Goal: Transaction & Acquisition: Purchase product/service

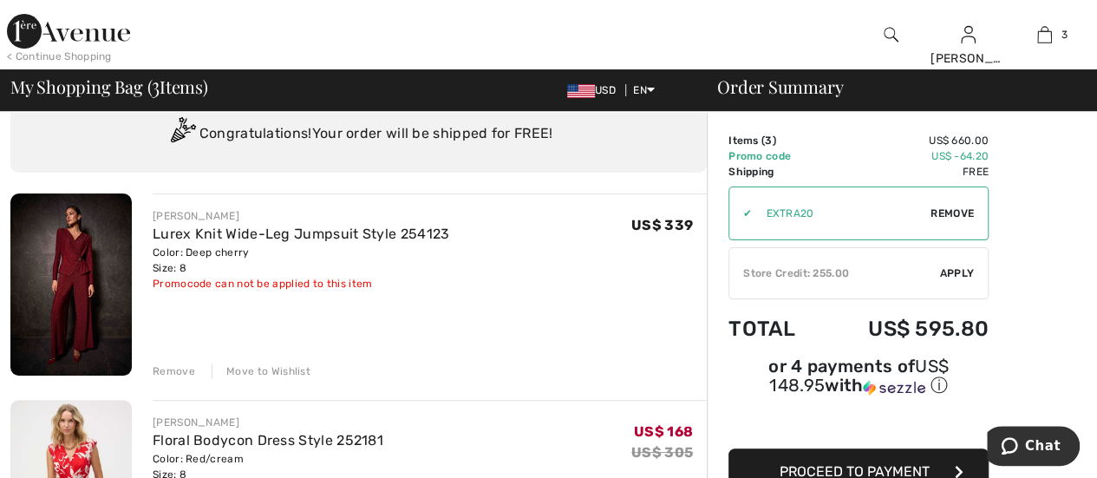
scroll to position [87, 0]
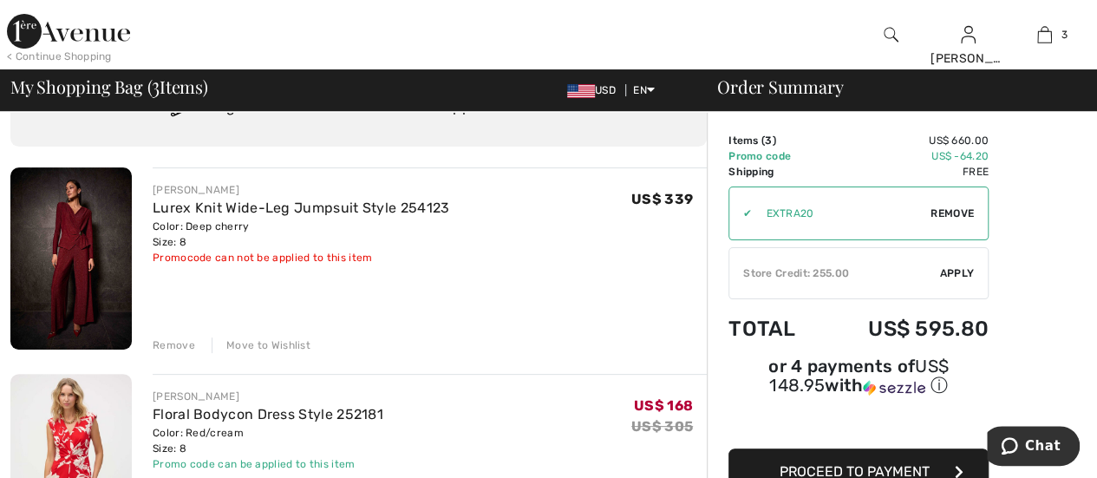
click at [165, 346] on div "Remove" at bounding box center [174, 345] width 43 height 16
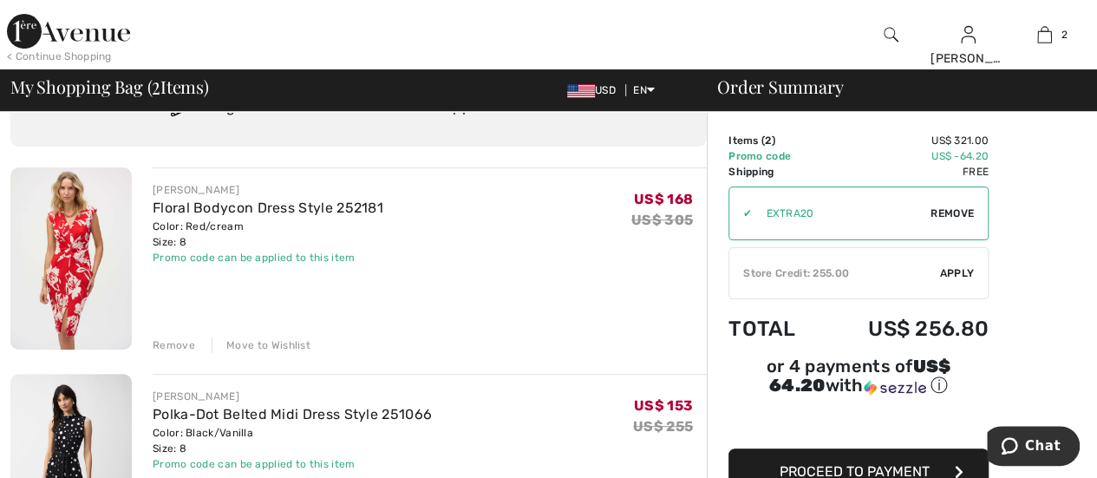
scroll to position [260, 0]
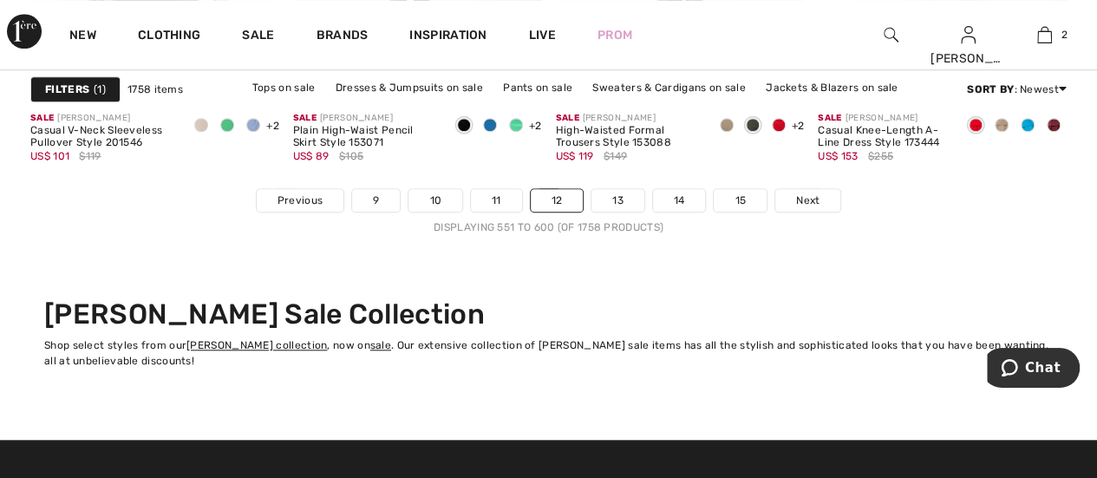
scroll to position [7199, 0]
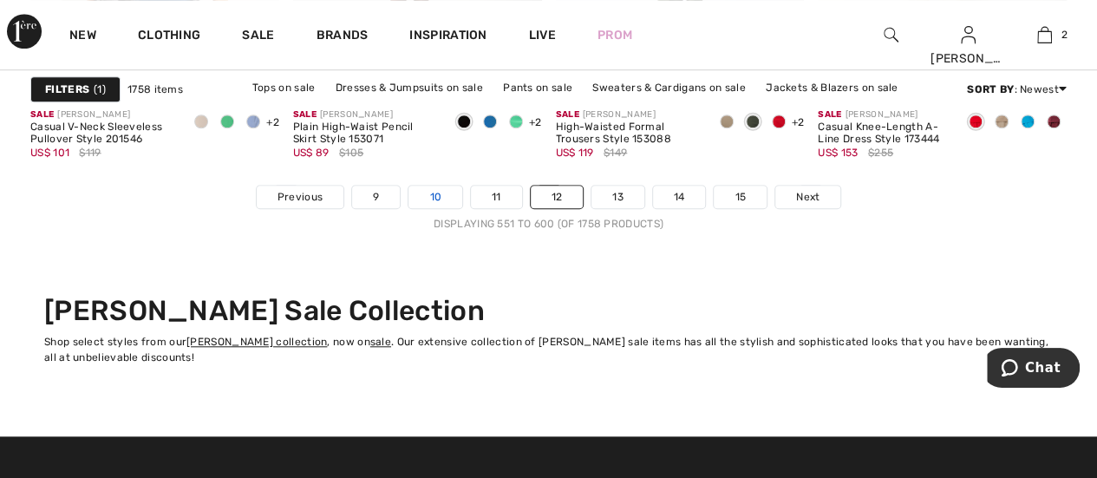
click at [430, 190] on link "10" at bounding box center [436, 197] width 54 height 23
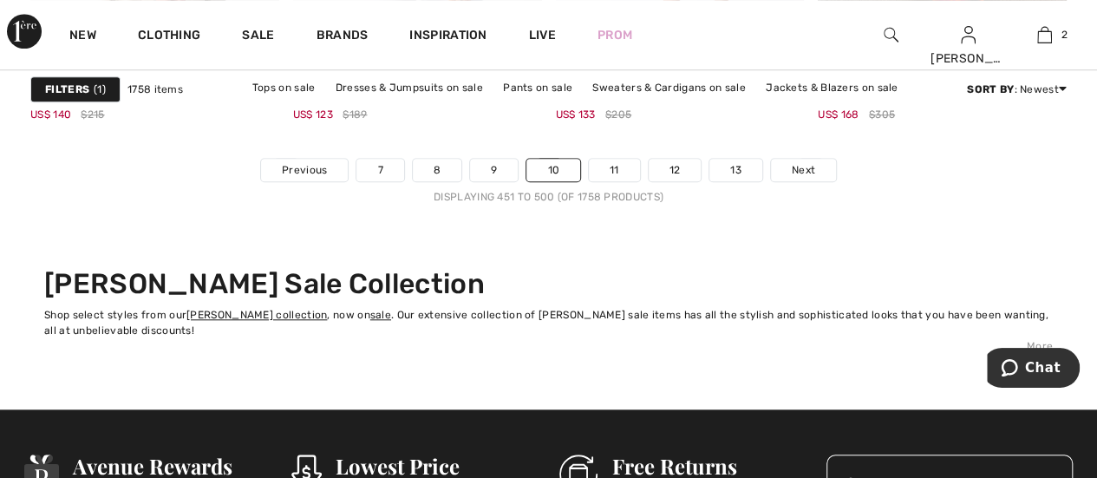
scroll to position [7199, 0]
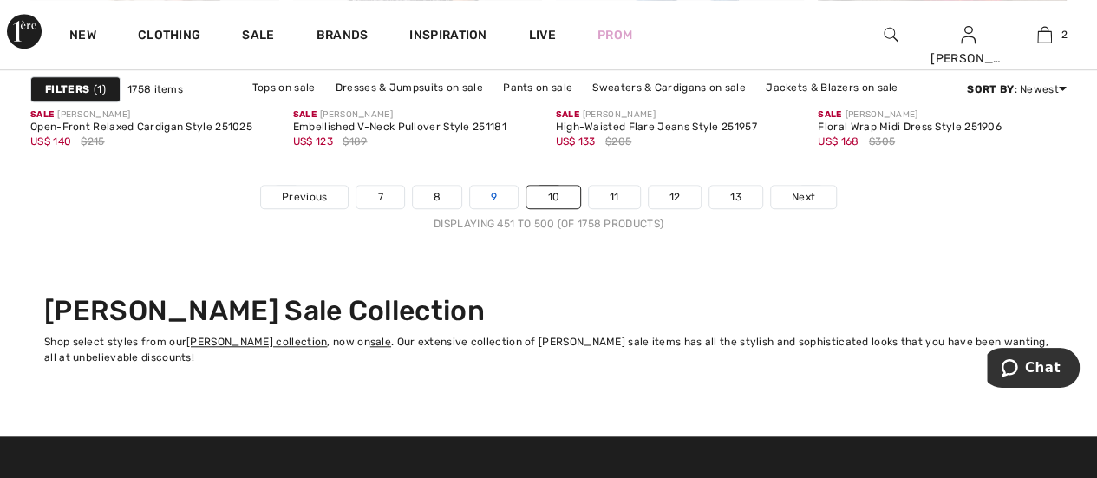
click at [487, 186] on link "9" at bounding box center [494, 197] width 48 height 23
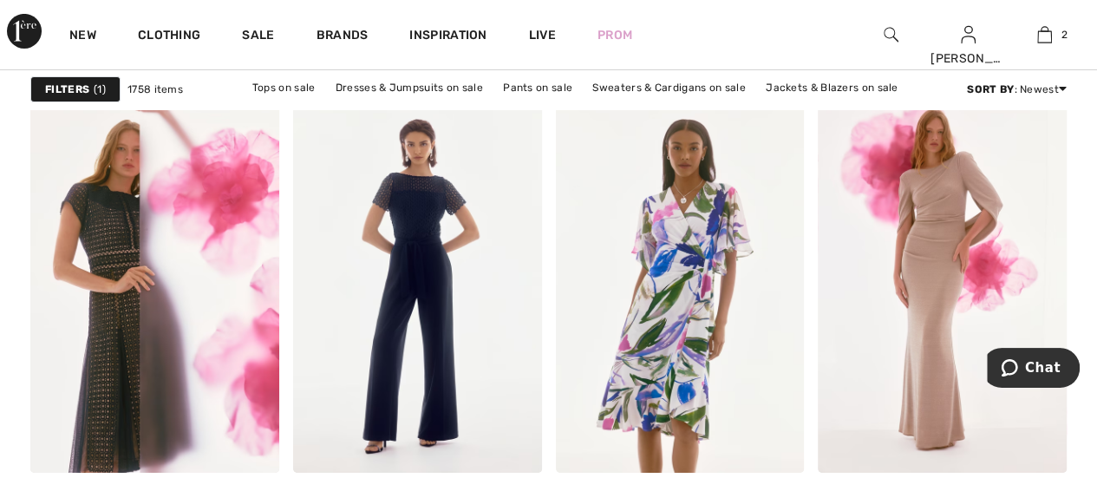
scroll to position [6332, 0]
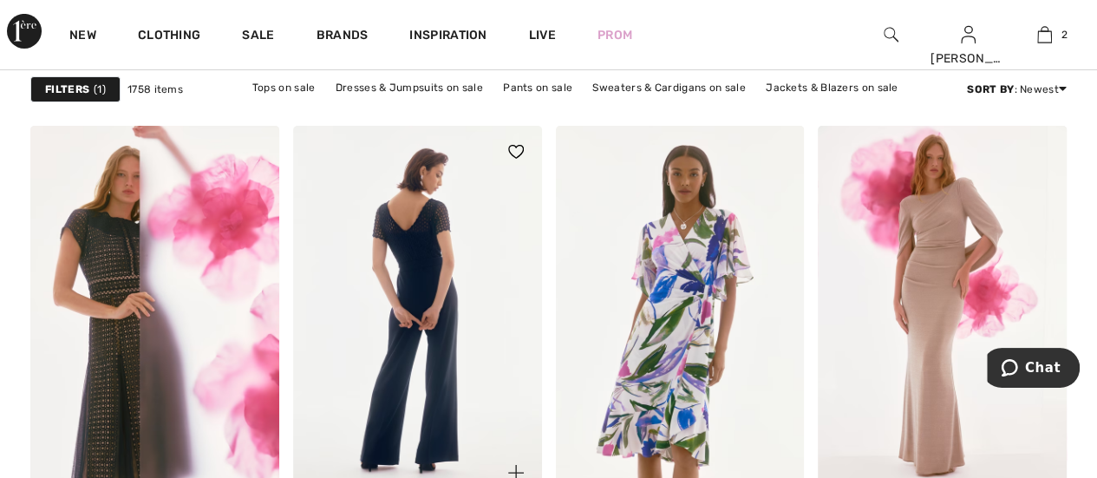
click at [427, 275] on img at bounding box center [417, 312] width 249 height 373
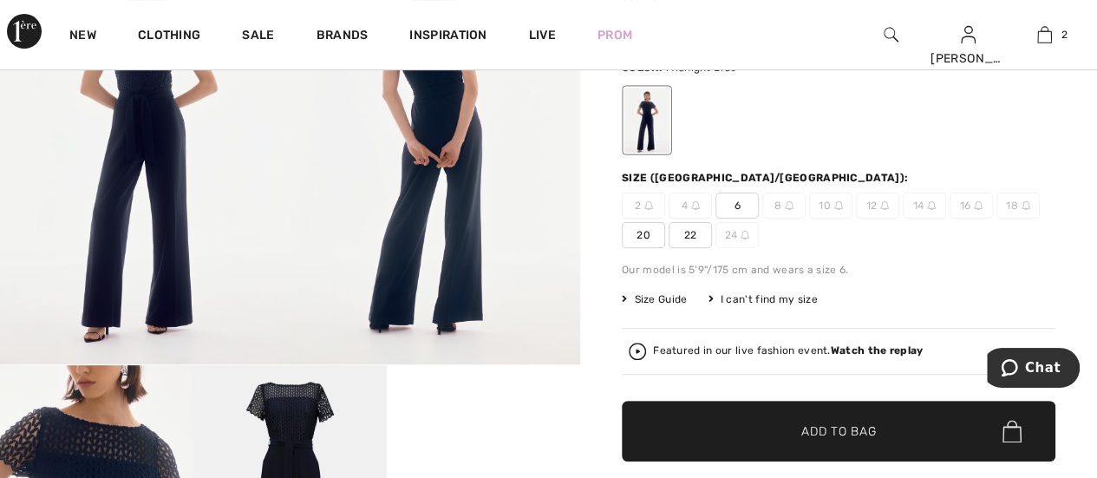
scroll to position [260, 0]
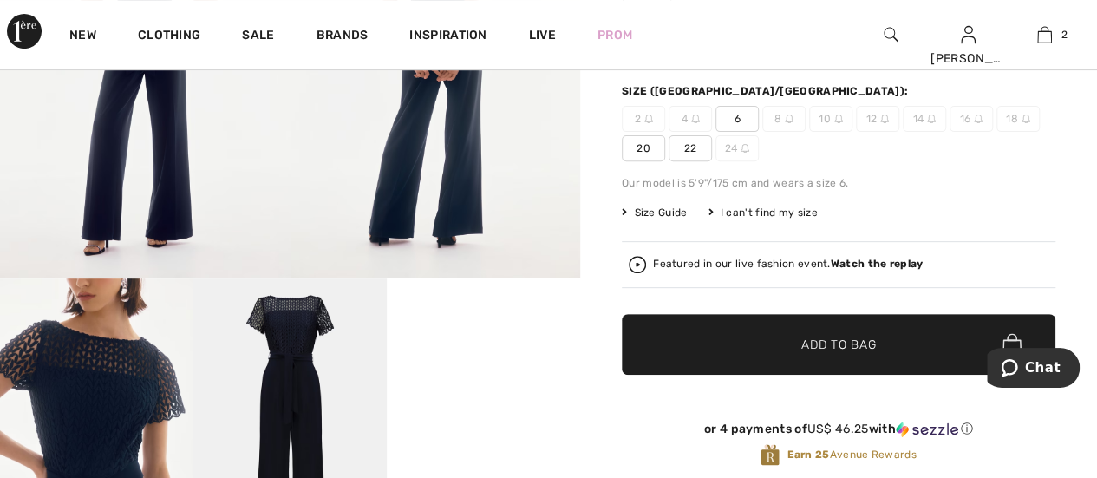
click at [739, 117] on span "6" at bounding box center [737, 119] width 43 height 26
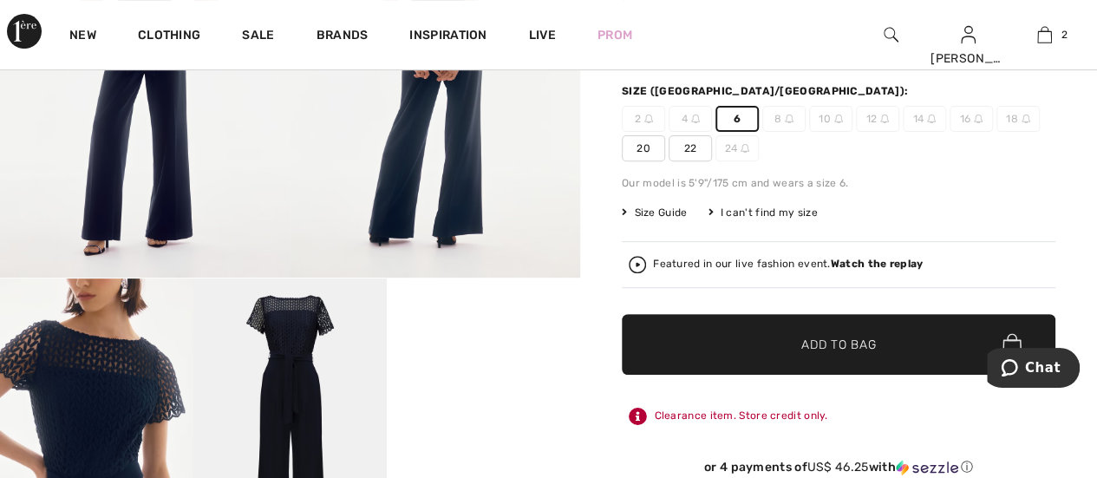
click at [823, 336] on span "Add to Bag" at bounding box center [838, 345] width 75 height 18
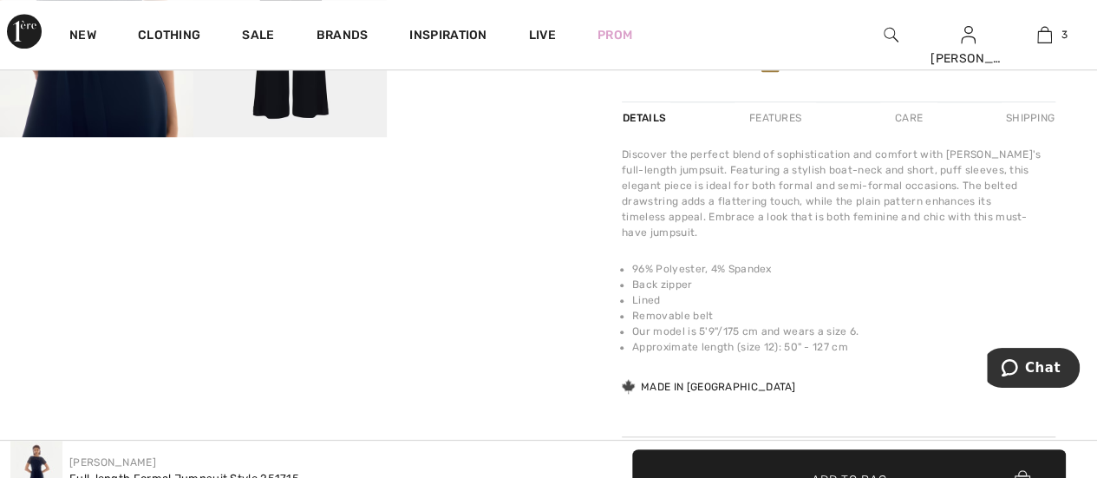
scroll to position [694, 0]
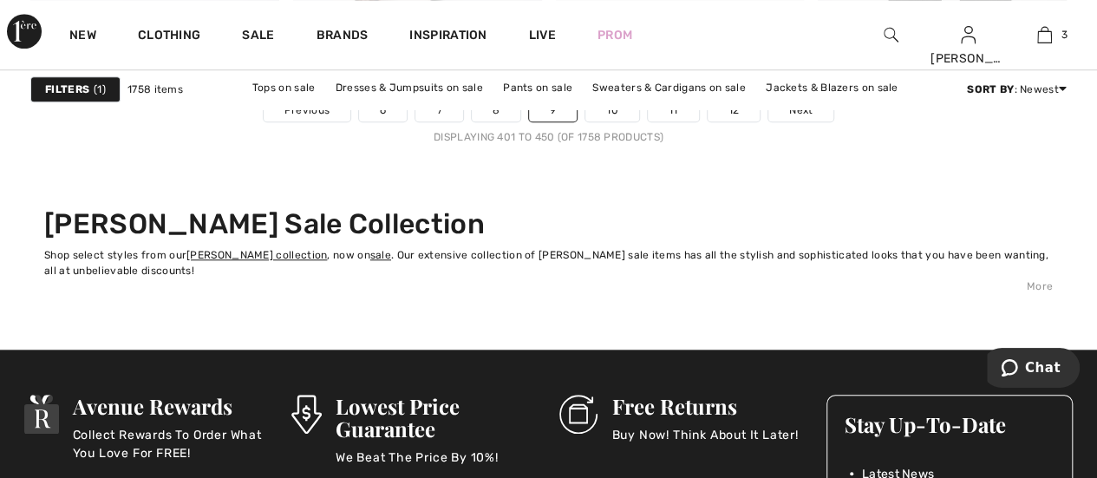
scroll to position [7199, 0]
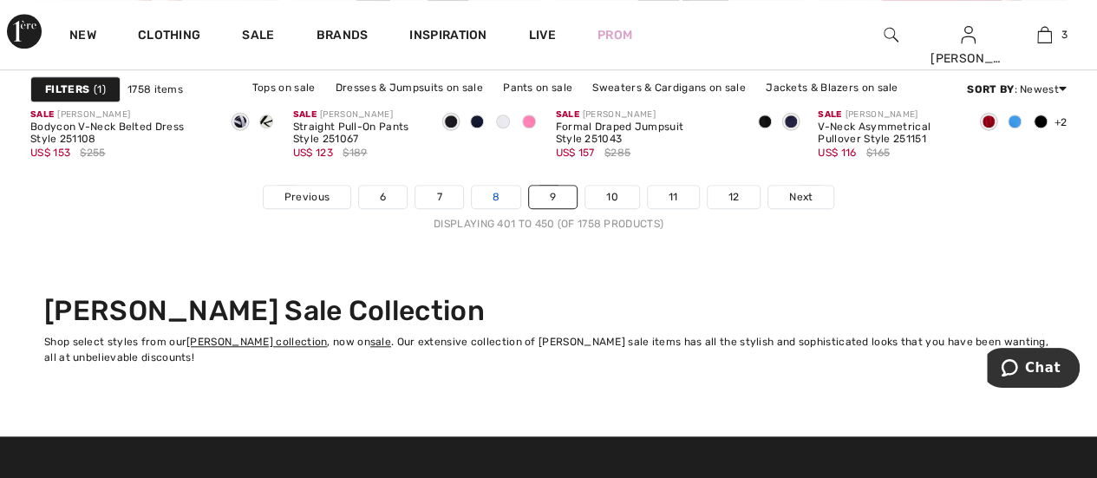
click at [488, 190] on link "8" at bounding box center [496, 197] width 49 height 23
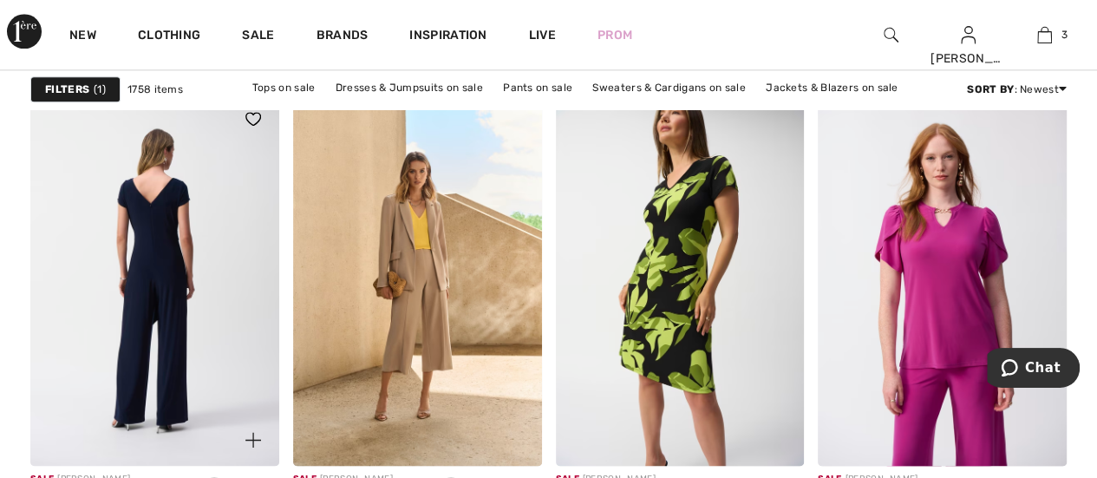
scroll to position [1301, 0]
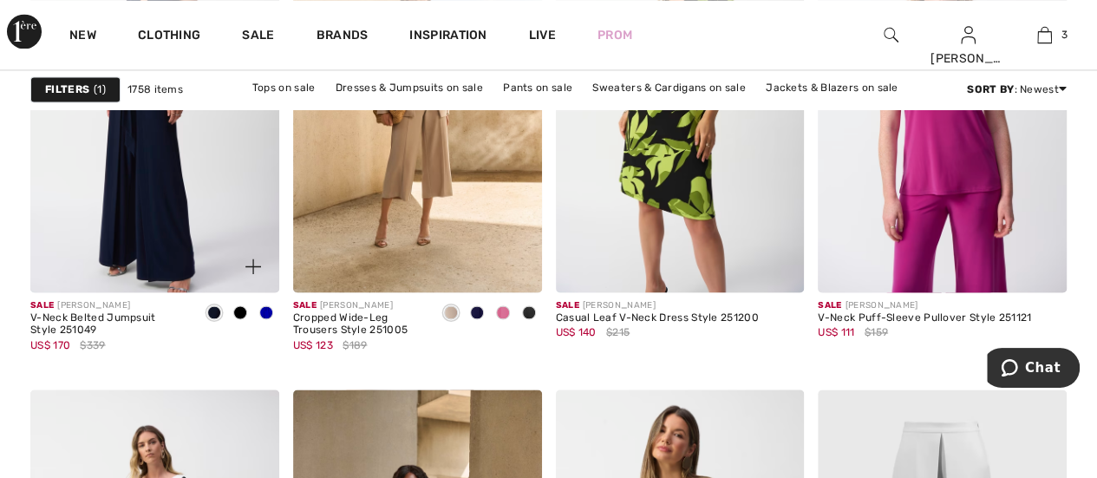
click at [267, 312] on span at bounding box center [266, 312] width 14 height 14
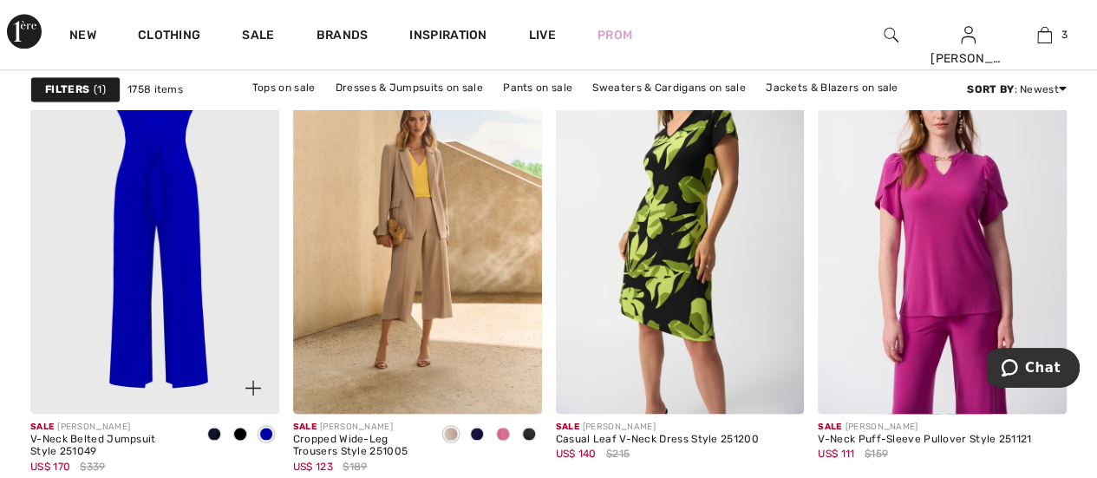
scroll to position [1214, 0]
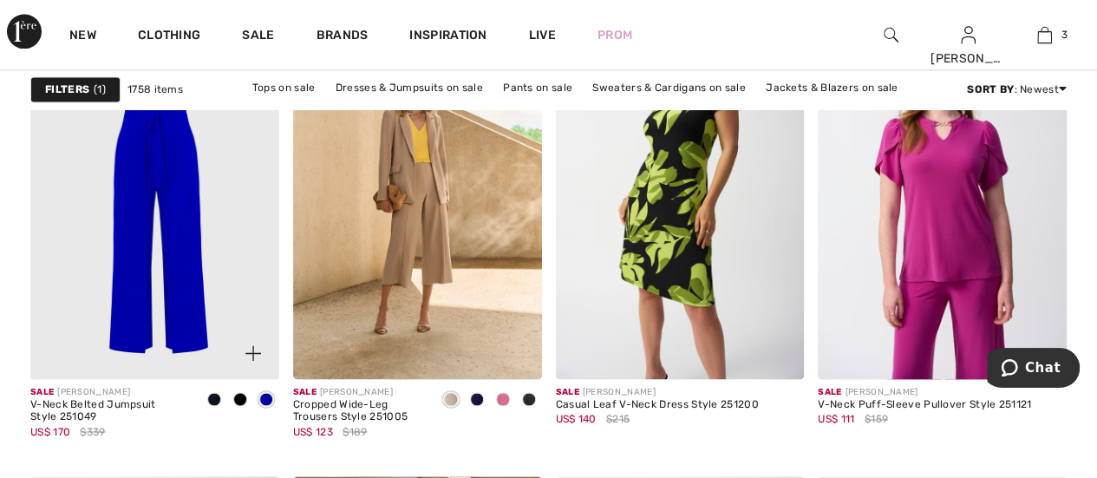
click at [241, 400] on span at bounding box center [240, 399] width 14 height 14
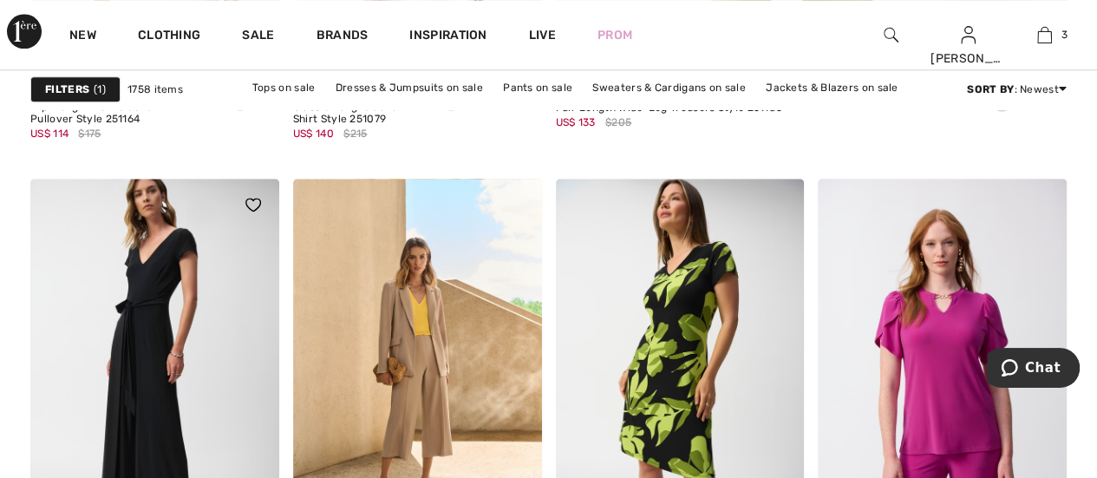
scroll to position [1041, 0]
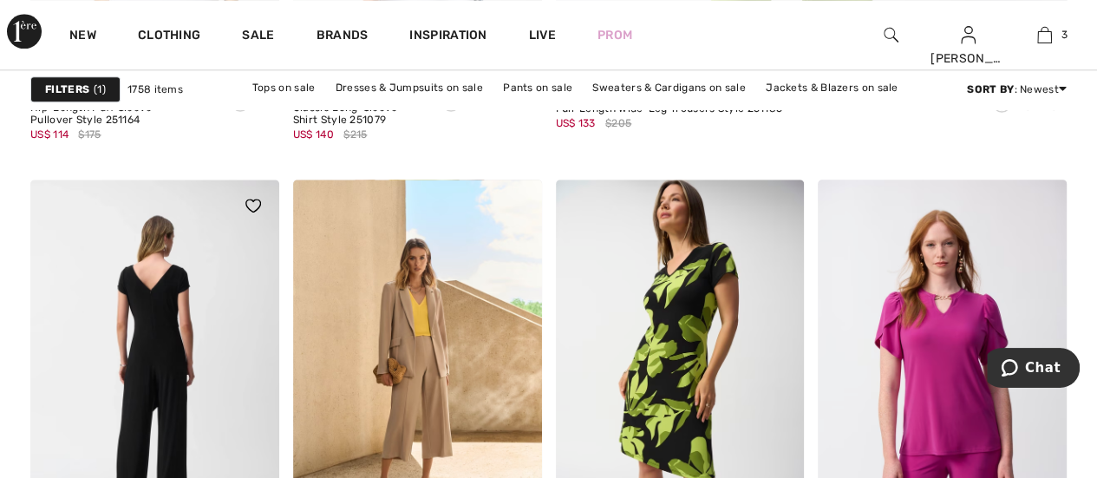
click at [160, 339] on img at bounding box center [154, 366] width 249 height 373
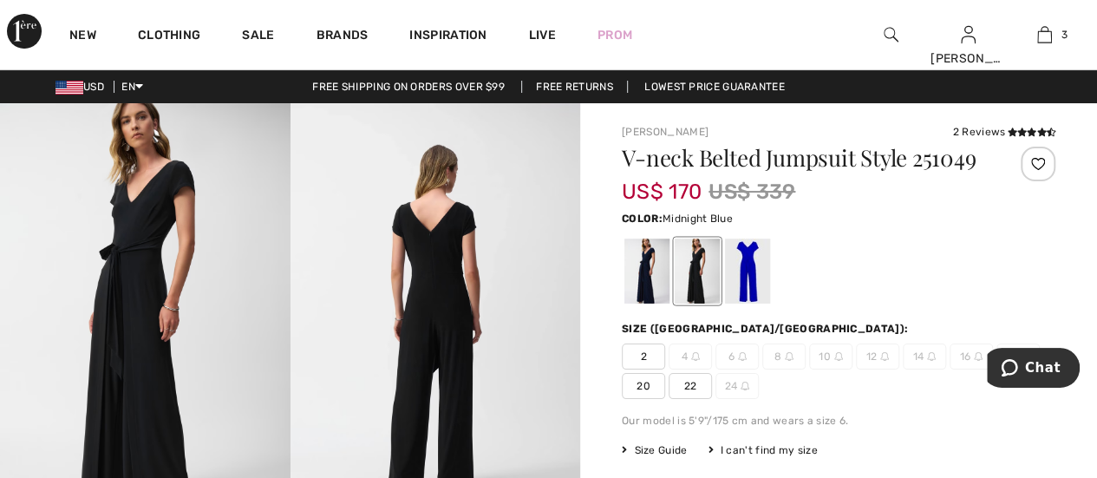
click at [648, 263] on div at bounding box center [647, 271] width 45 height 65
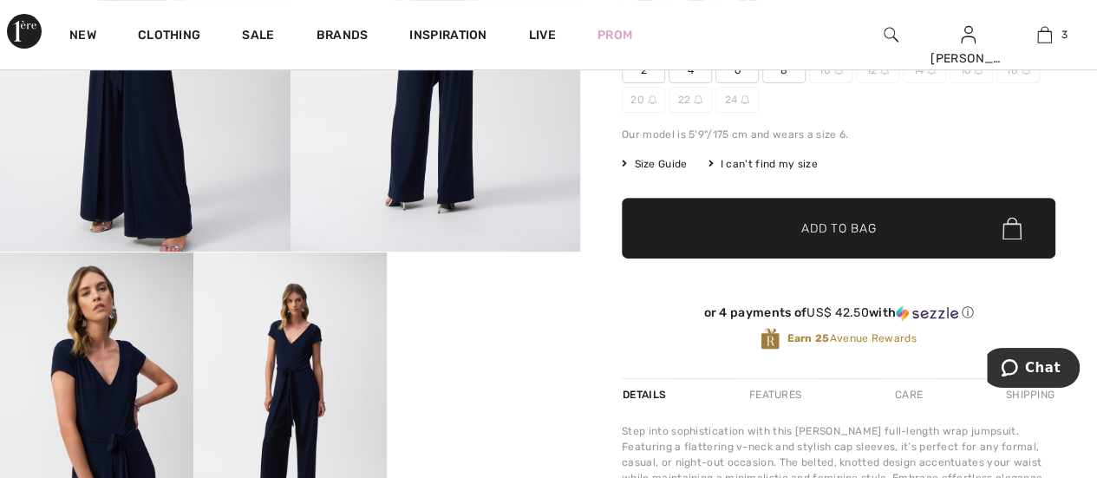
scroll to position [347, 0]
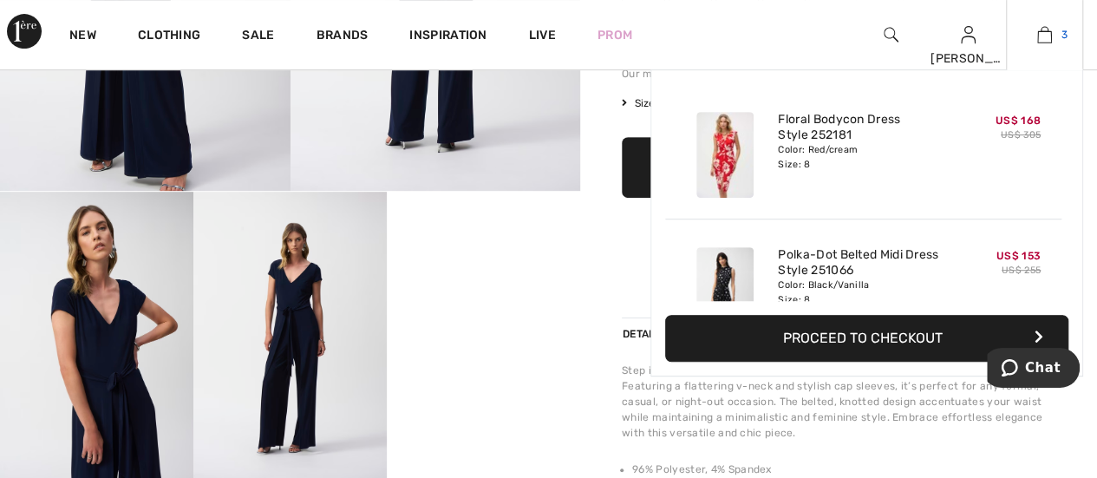
click at [1050, 30] on img at bounding box center [1044, 34] width 15 height 21
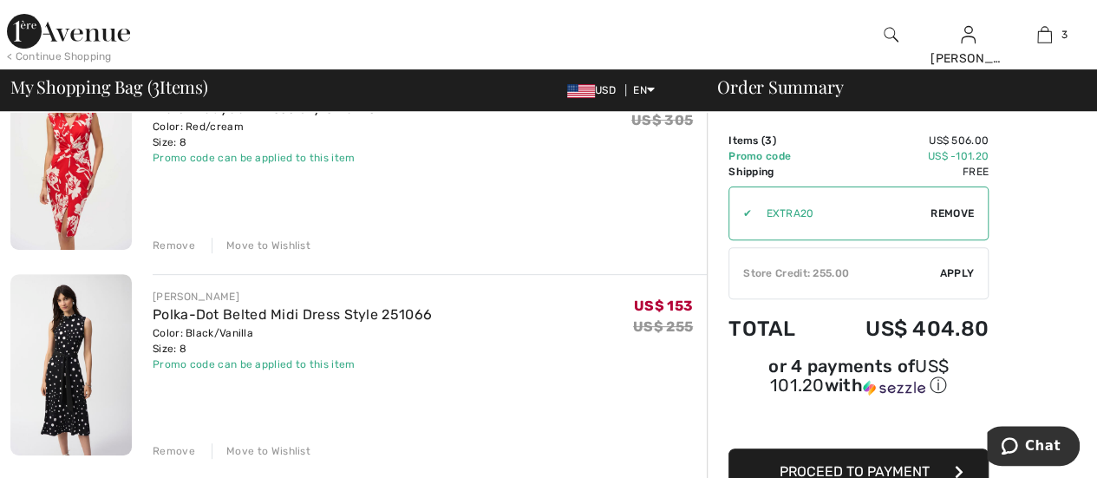
scroll to position [173, 0]
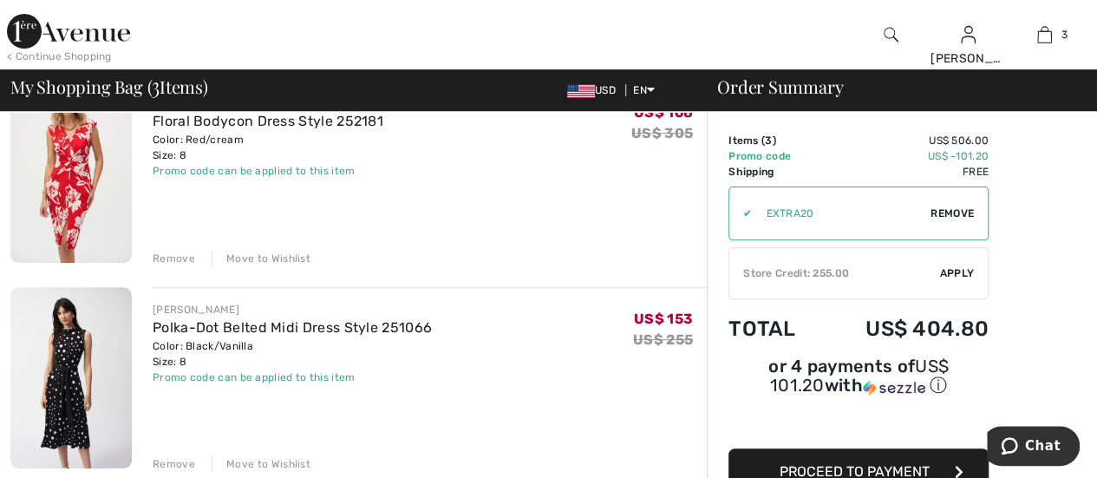
click at [180, 256] on div "Remove" at bounding box center [174, 259] width 43 height 16
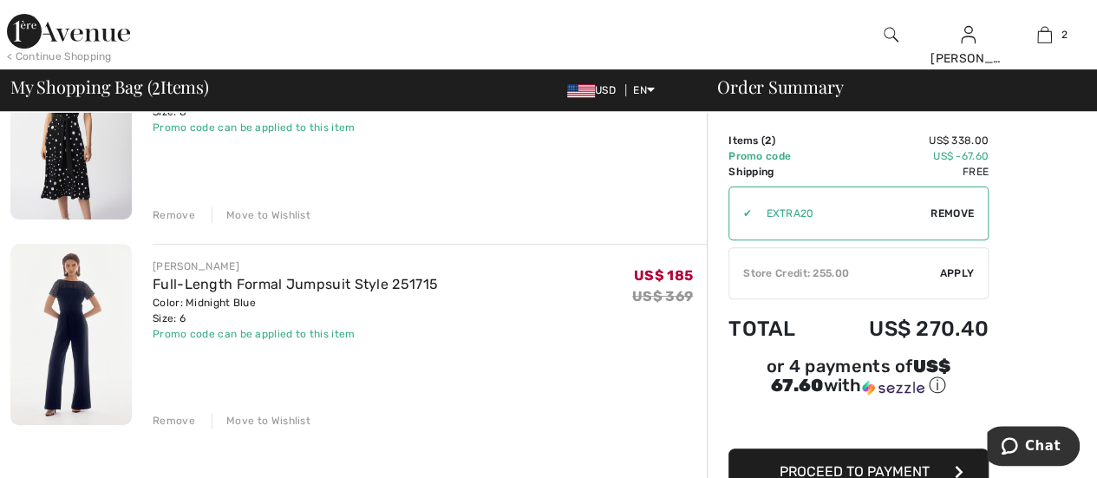
scroll to position [239, 0]
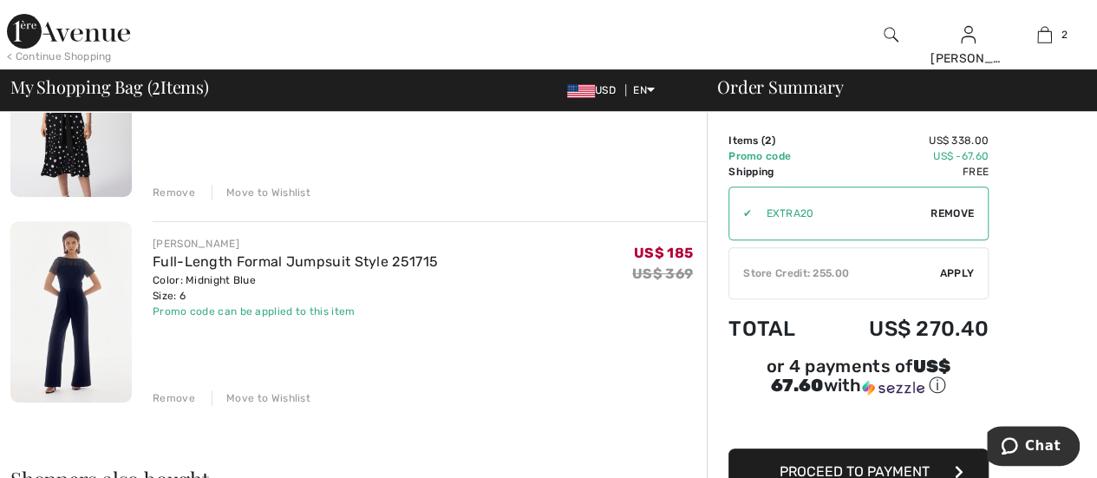
click at [850, 463] on span "Proceed to Payment" at bounding box center [855, 471] width 150 height 16
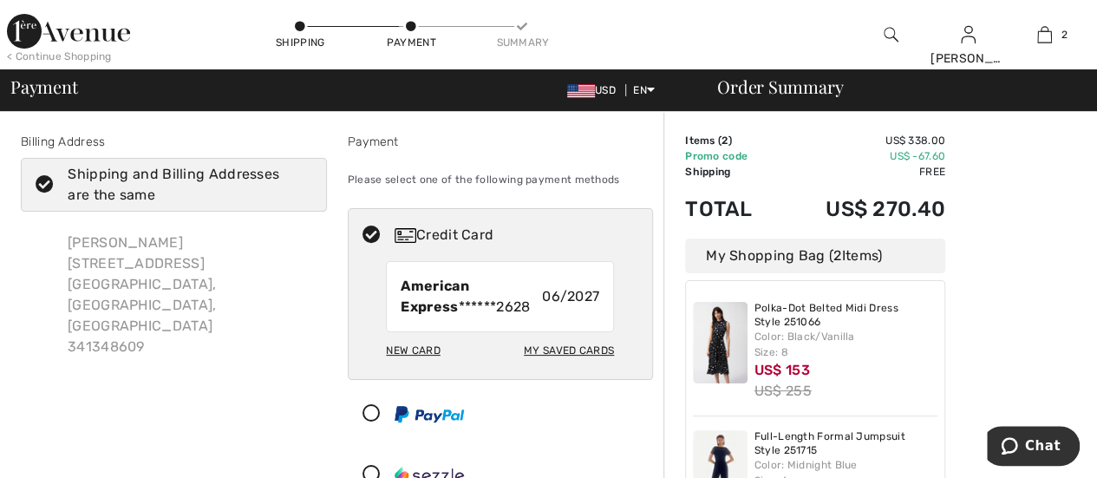
click at [47, 180] on icon at bounding box center [45, 185] width 46 height 18
click at [301, 180] on input "Shipping and Billing Addresses are the same" at bounding box center [306, 185] width 11 height 52
checkbox input "false"
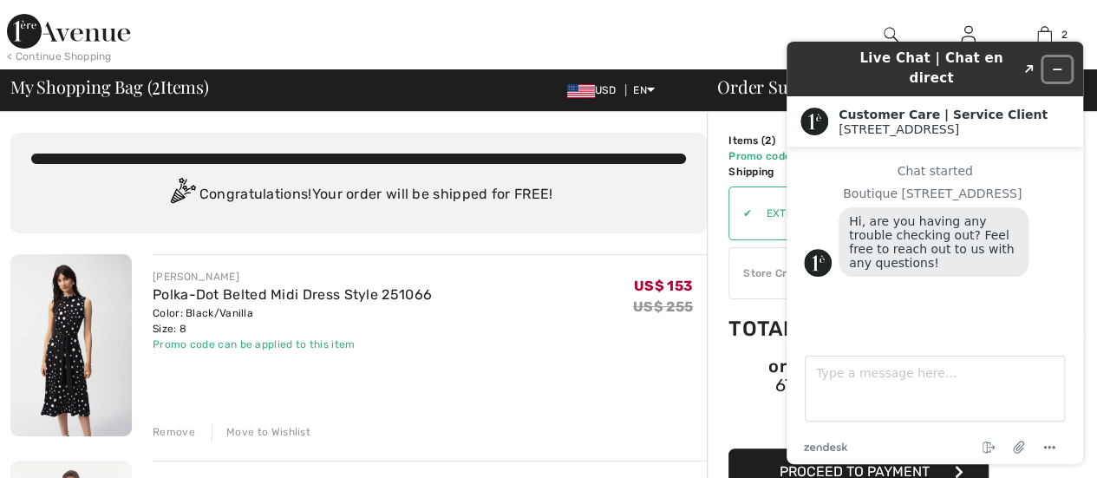
click at [1056, 63] on icon "Minimize widget" at bounding box center [1057, 69] width 12 height 12
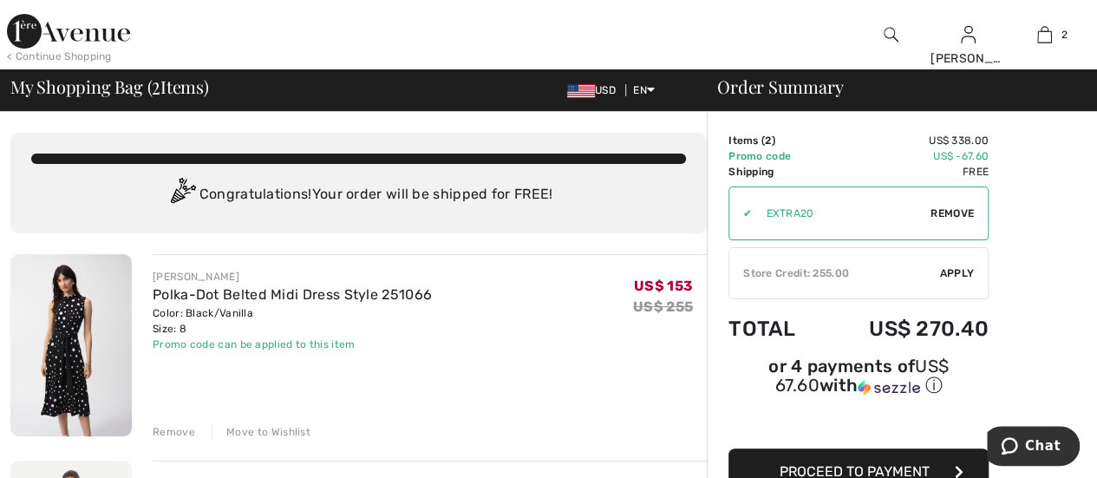
click at [957, 271] on span "Apply" at bounding box center [957, 273] width 35 height 16
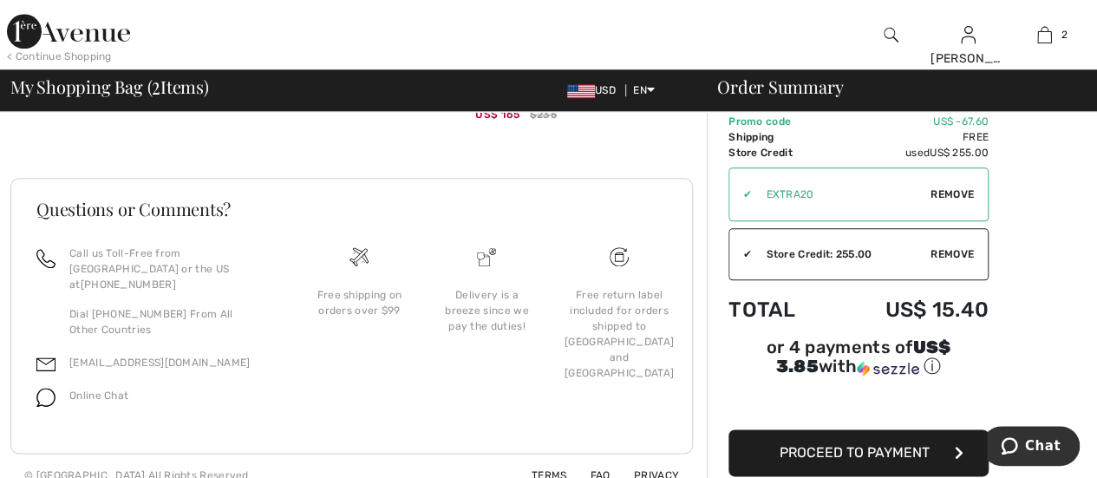
scroll to position [866, 0]
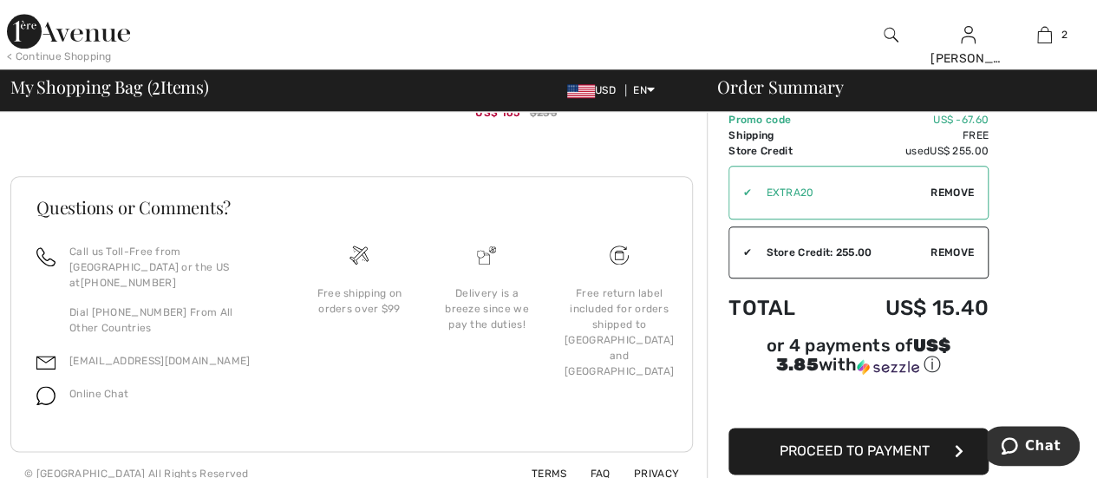
click at [860, 442] on span "Proceed to Payment" at bounding box center [855, 450] width 150 height 16
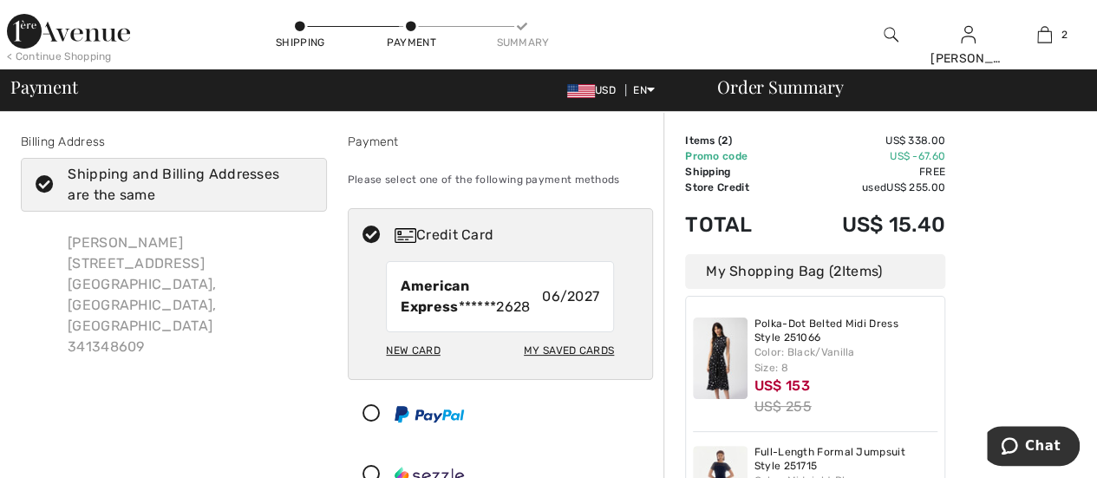
click at [43, 182] on icon at bounding box center [45, 185] width 46 height 18
click at [301, 182] on input "Shipping and Billing Addresses are the same" at bounding box center [306, 185] width 11 height 52
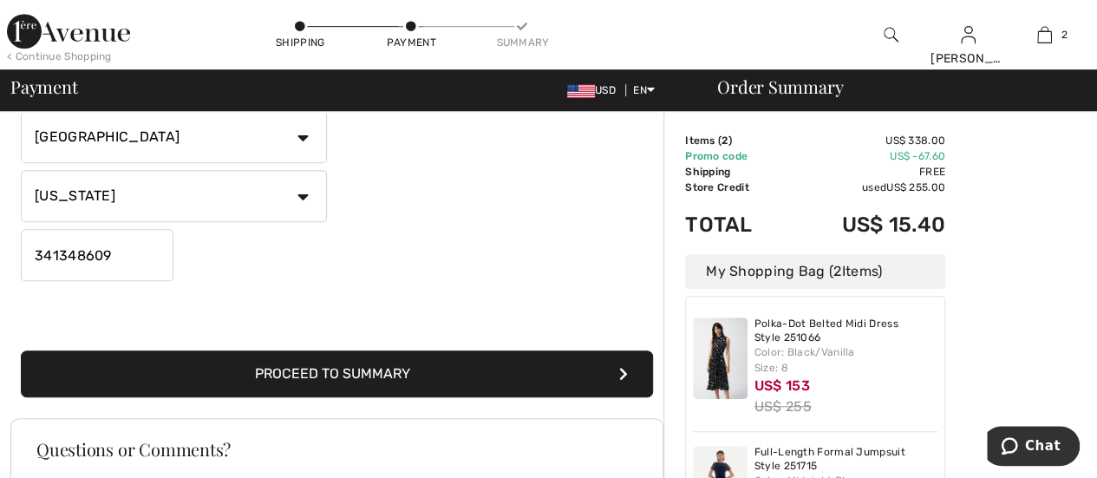
scroll to position [520, 0]
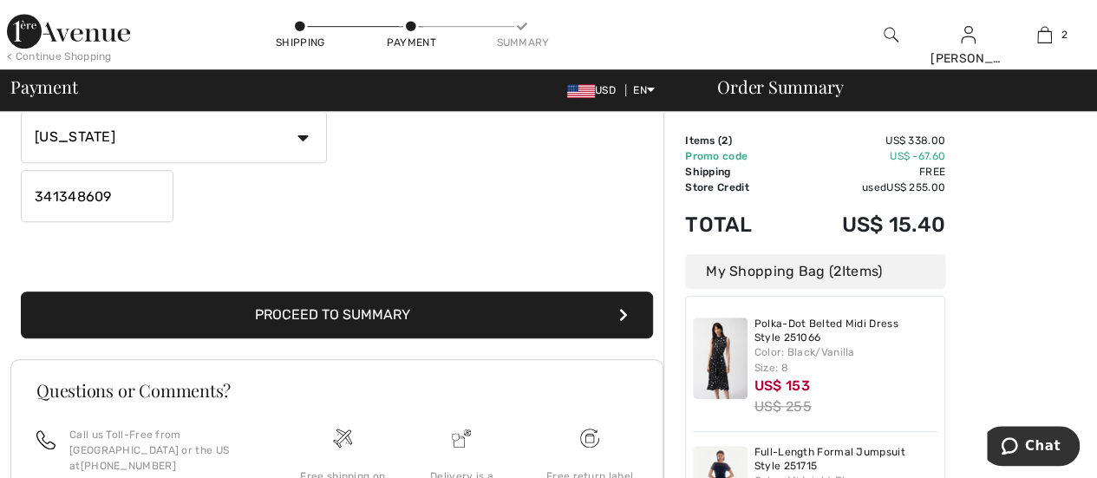
checkbox input "false"
click at [318, 313] on button "Proceed to Summary" at bounding box center [337, 314] width 632 height 47
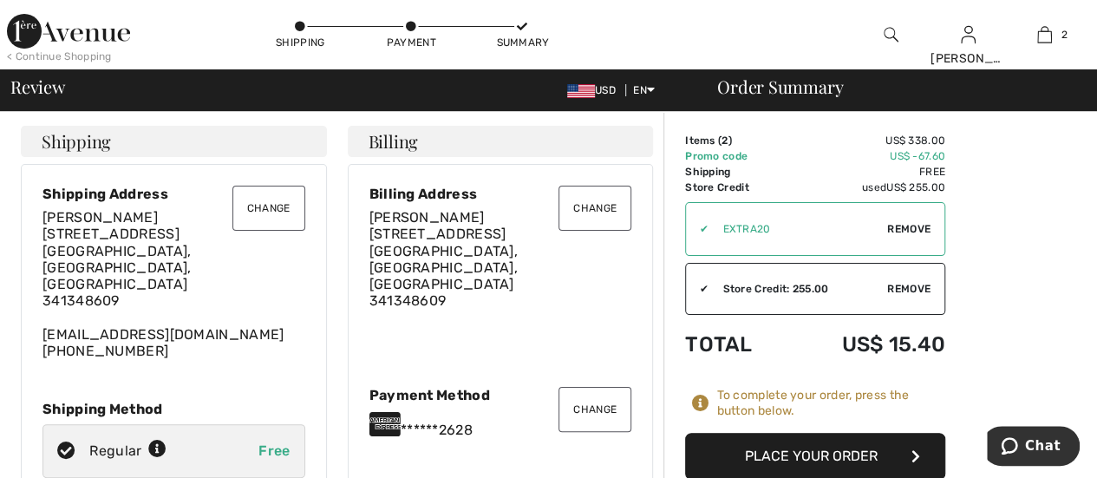
click at [274, 202] on button "Change" at bounding box center [268, 208] width 73 height 45
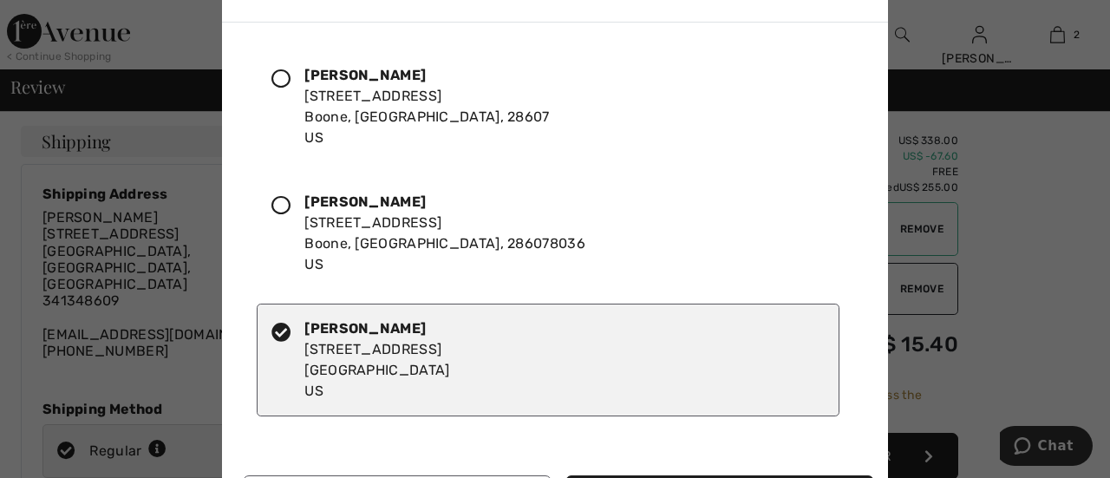
click at [278, 199] on icon at bounding box center [280, 205] width 19 height 19
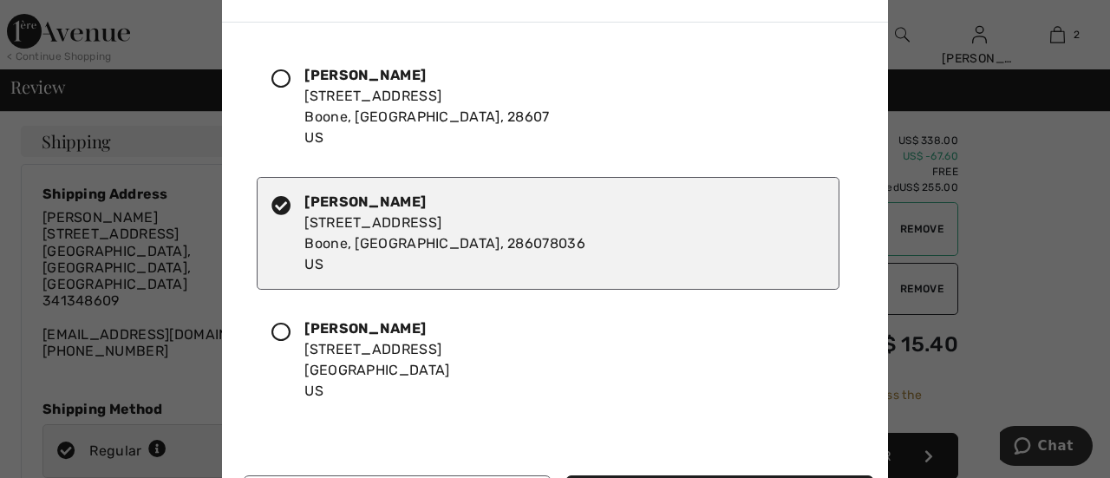
click at [279, 201] on icon at bounding box center [280, 205] width 19 height 19
click at [1006, 240] on div at bounding box center [555, 239] width 1110 height 478
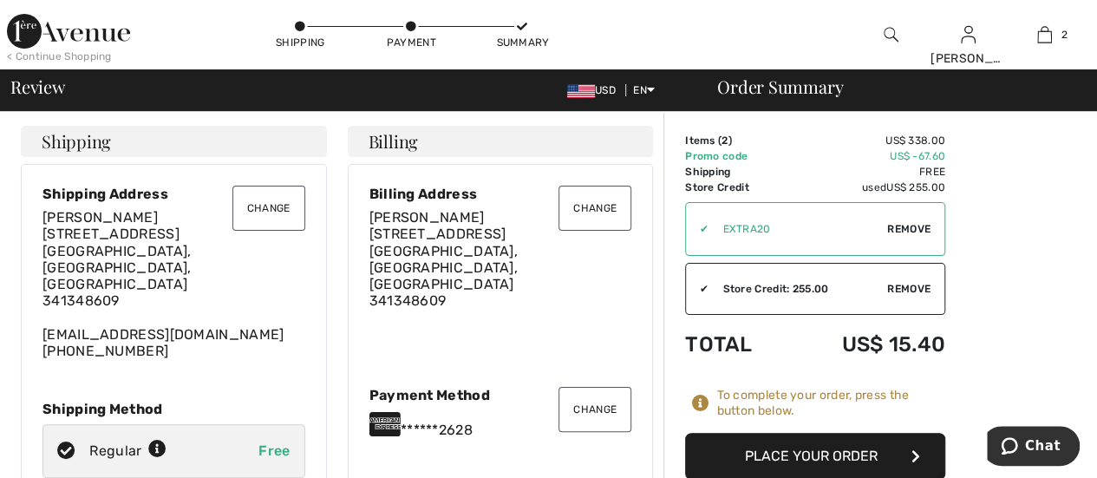
click at [262, 199] on button "Change" at bounding box center [268, 208] width 73 height 45
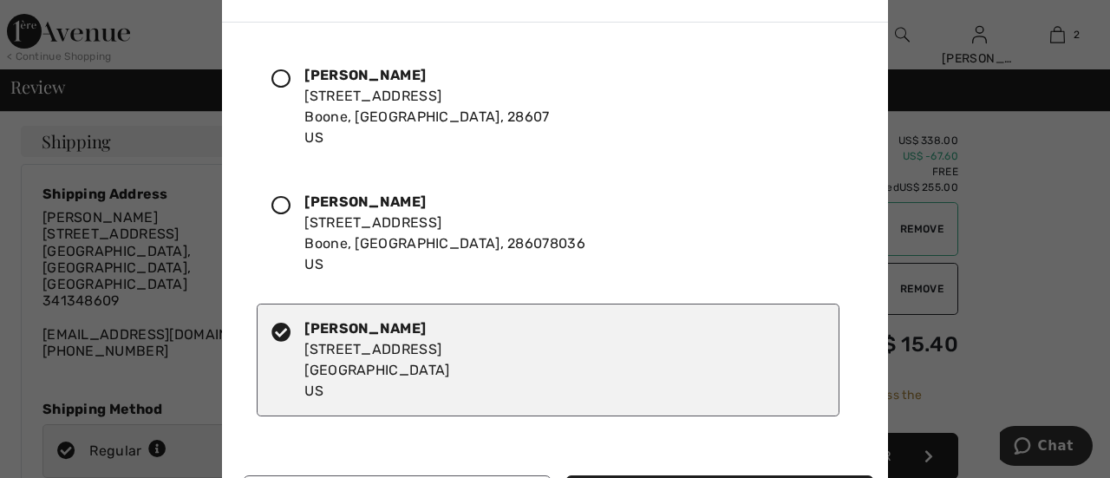
click at [287, 81] on icon at bounding box center [280, 78] width 19 height 19
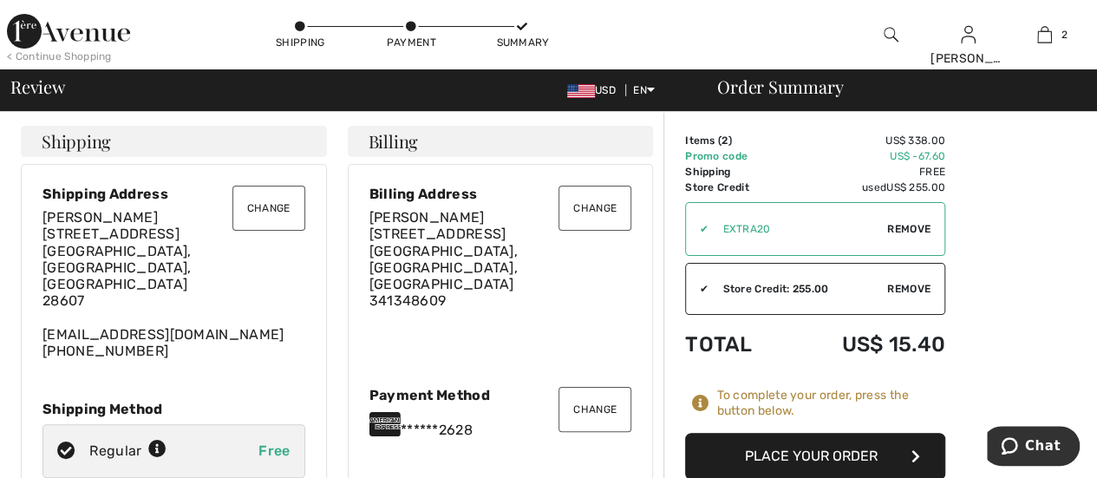
click at [821, 454] on button "Place Your Order" at bounding box center [815, 456] width 260 height 47
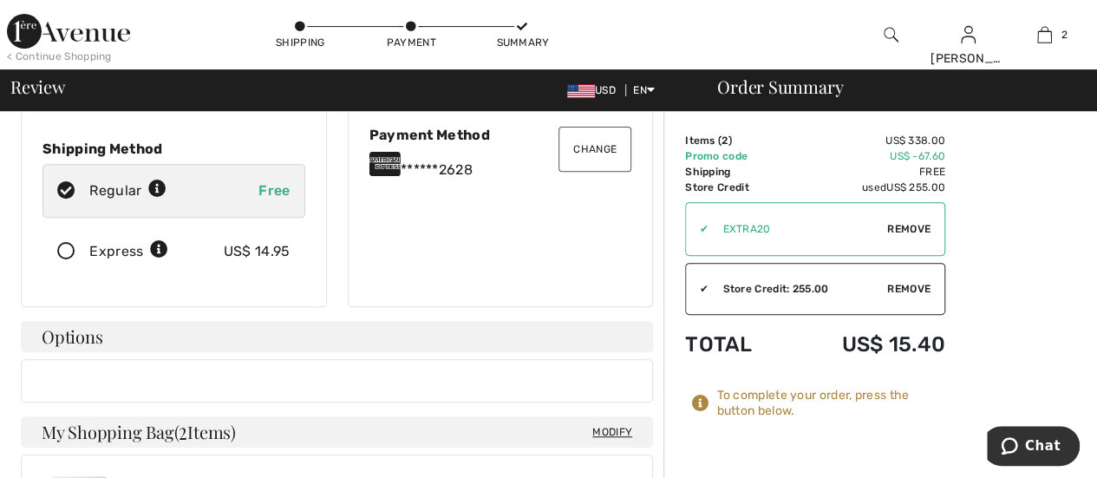
scroll to position [353, 0]
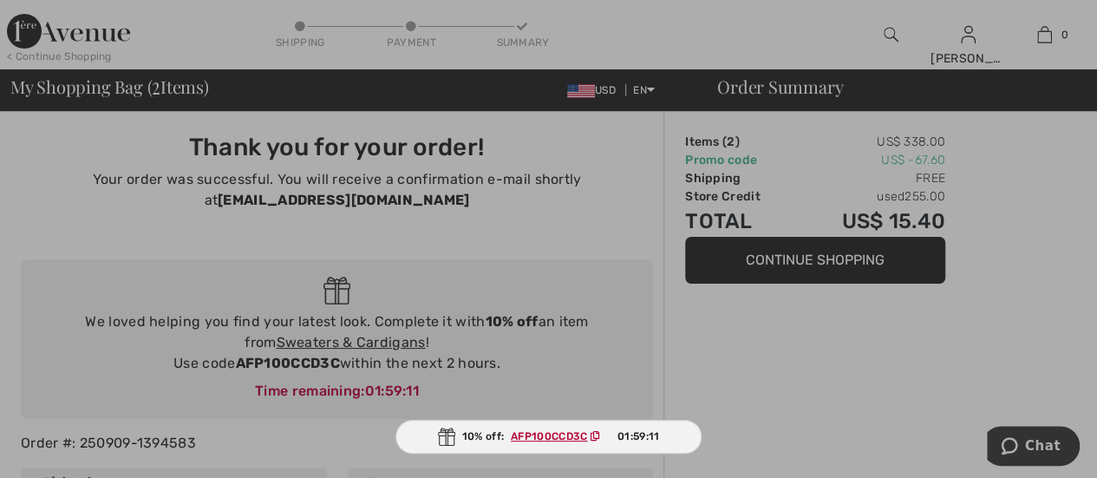
drag, startPoint x: 326, startPoint y: 173, endPoint x: 472, endPoint y: 172, distance: 145.7
click at [451, 173] on div at bounding box center [548, 239] width 1097 height 478
